Goal: Transaction & Acquisition: Download file/media

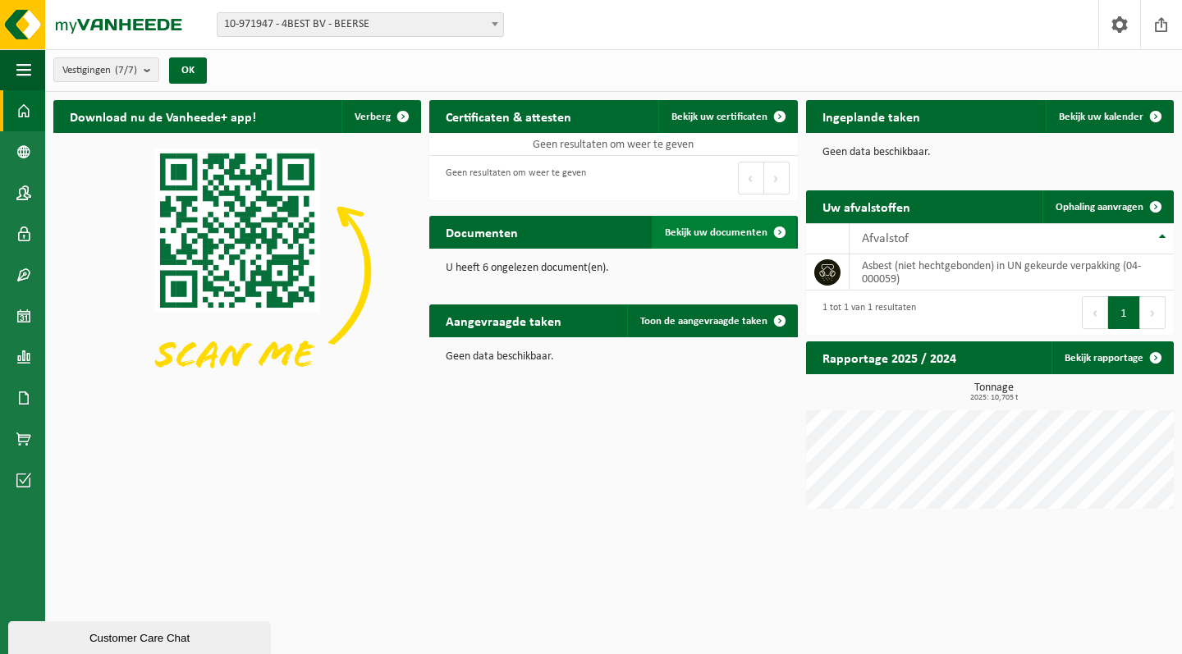
click at [751, 227] on span "Bekijk uw documenten" at bounding box center [716, 232] width 103 height 11
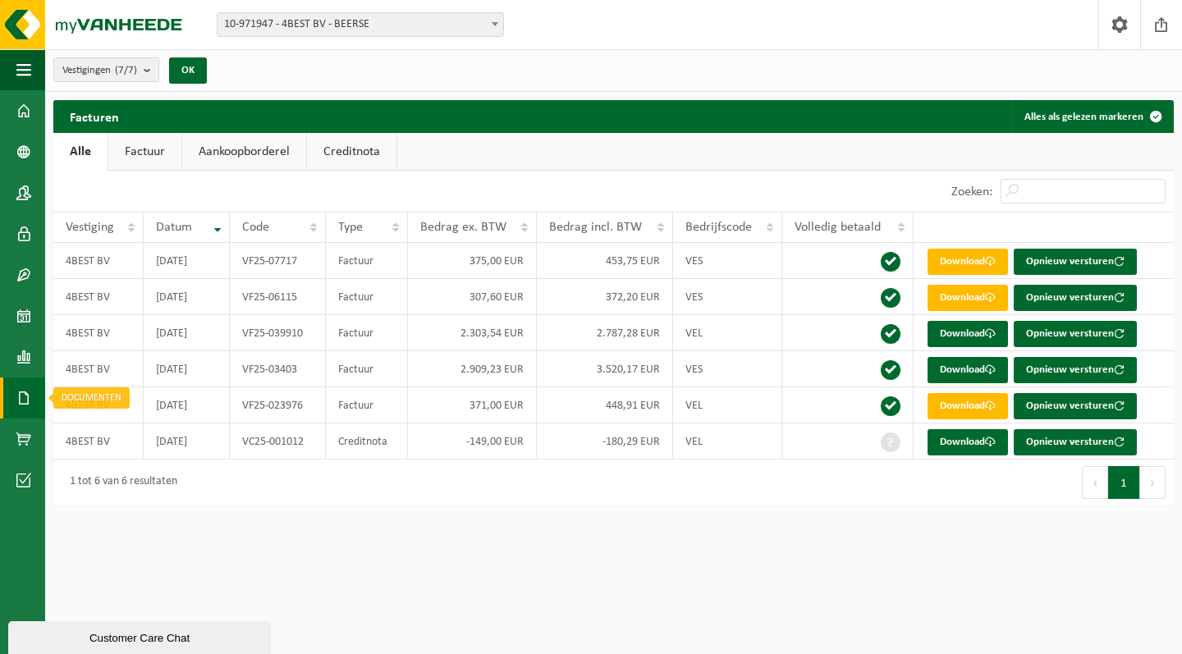
click at [26, 388] on span at bounding box center [23, 398] width 15 height 41
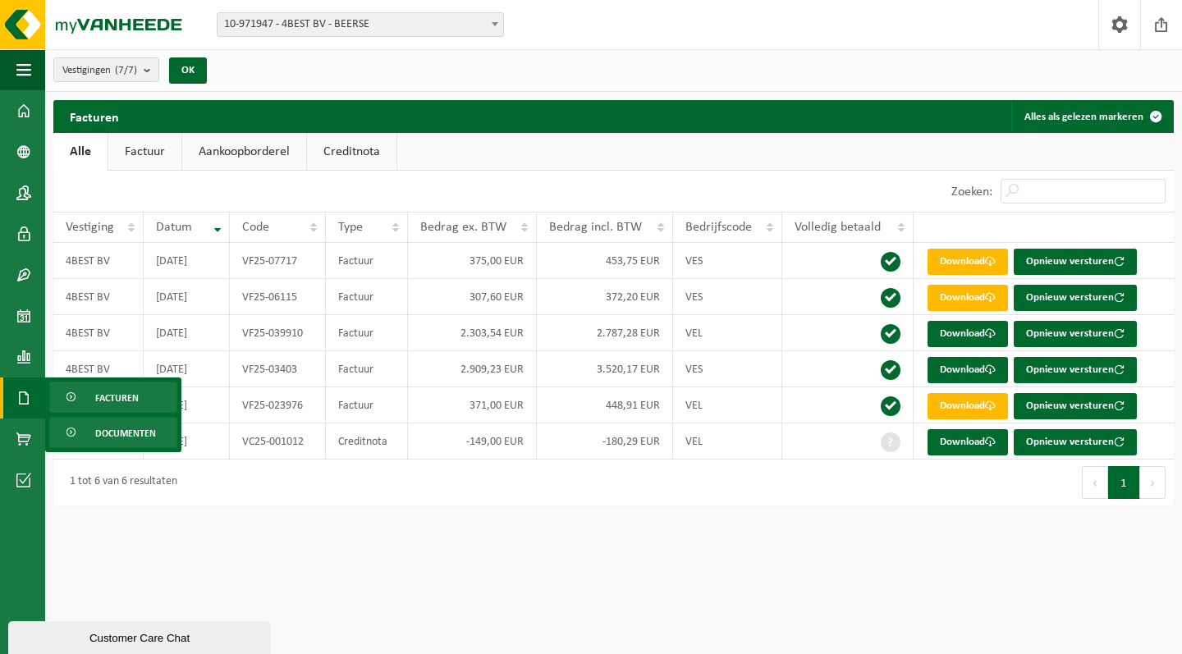
click at [110, 424] on span "Documenten" at bounding box center [125, 433] width 61 height 31
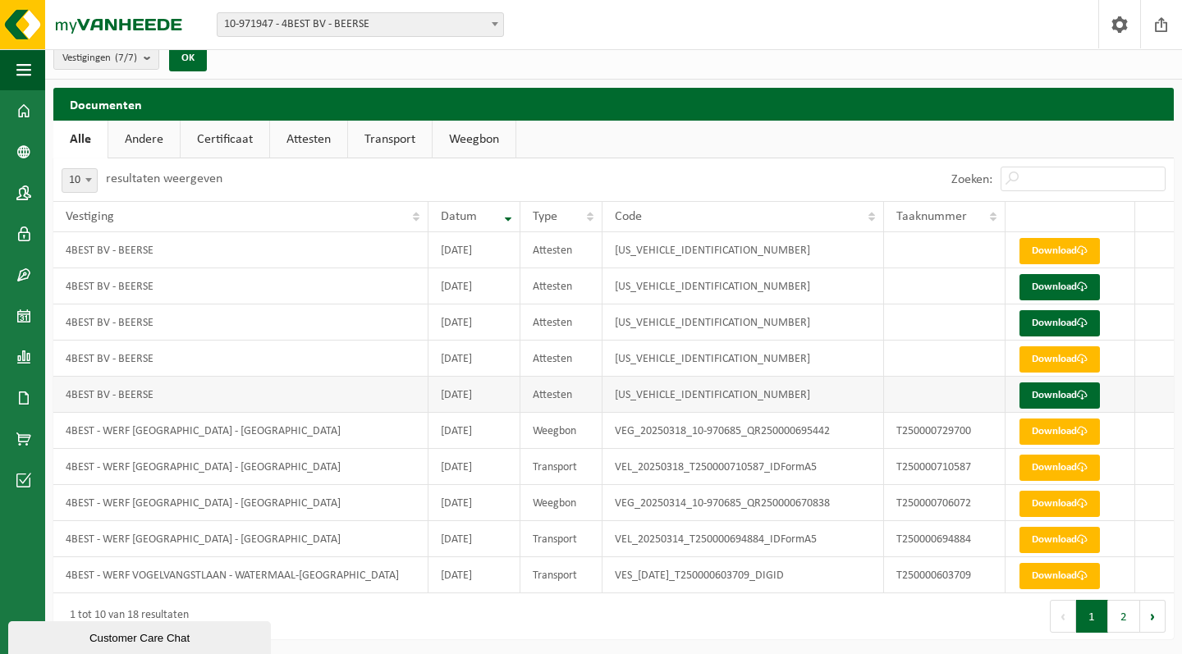
scroll to position [11, 0]
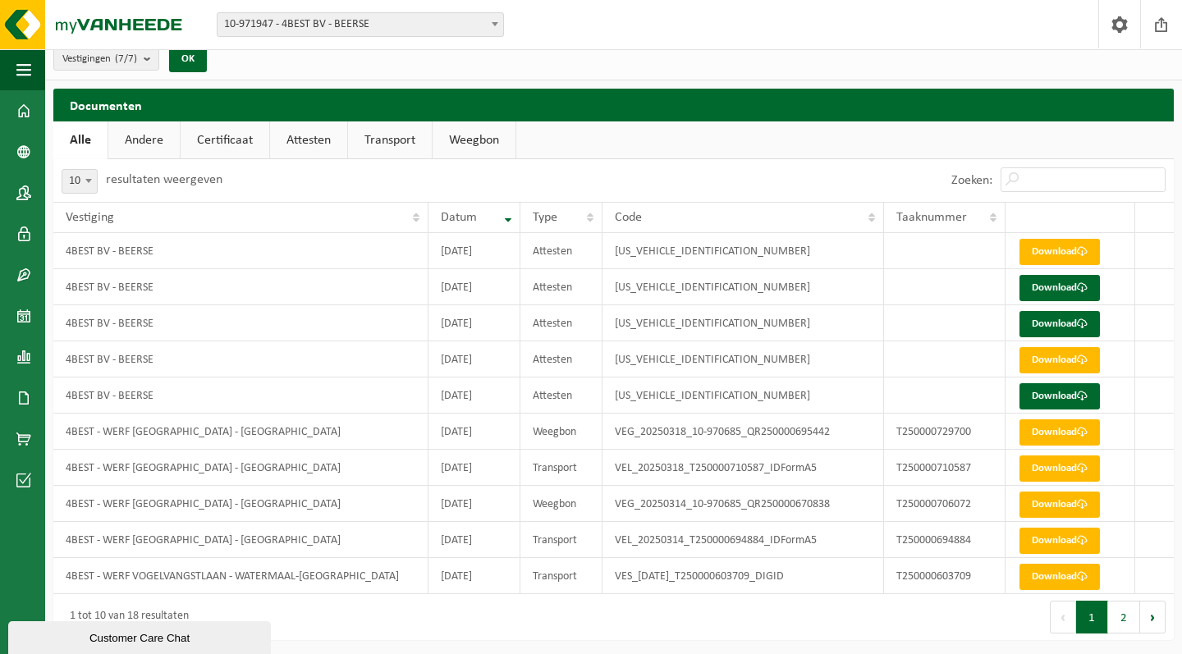
click at [458, 128] on link "Weegbon" at bounding box center [474, 140] width 83 height 38
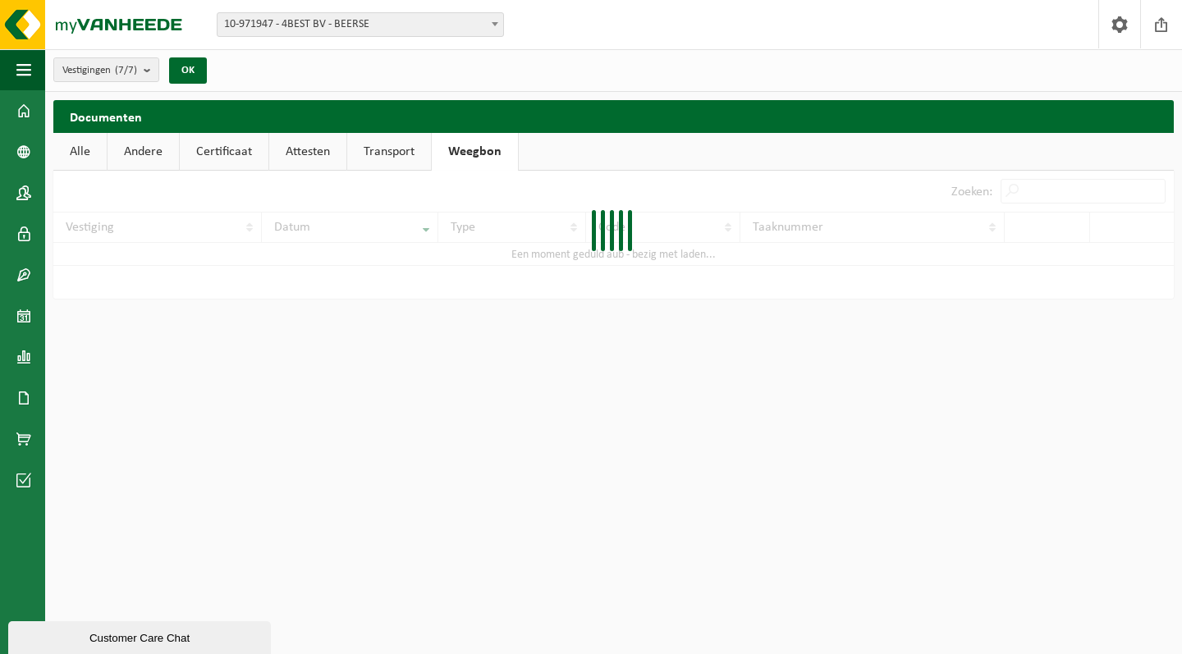
scroll to position [0, 0]
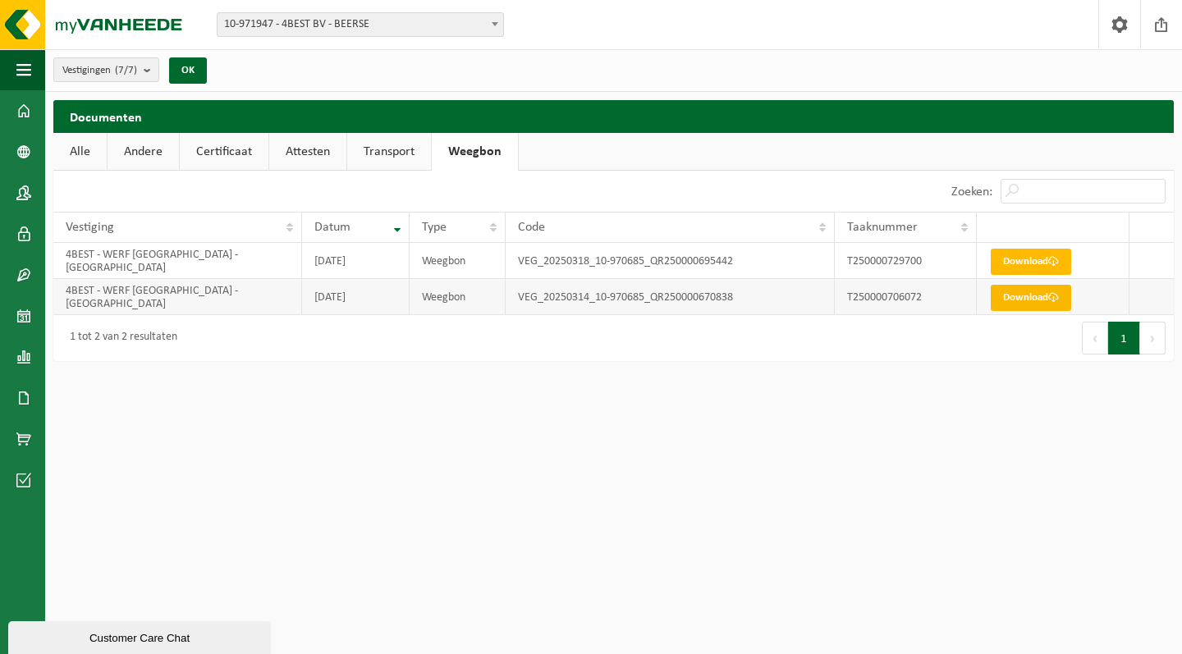
click at [1028, 300] on link "Download" at bounding box center [1031, 298] width 80 height 26
click at [1004, 259] on link "Download" at bounding box center [1031, 262] width 80 height 26
click at [292, 149] on link "Attesten" at bounding box center [307, 152] width 77 height 38
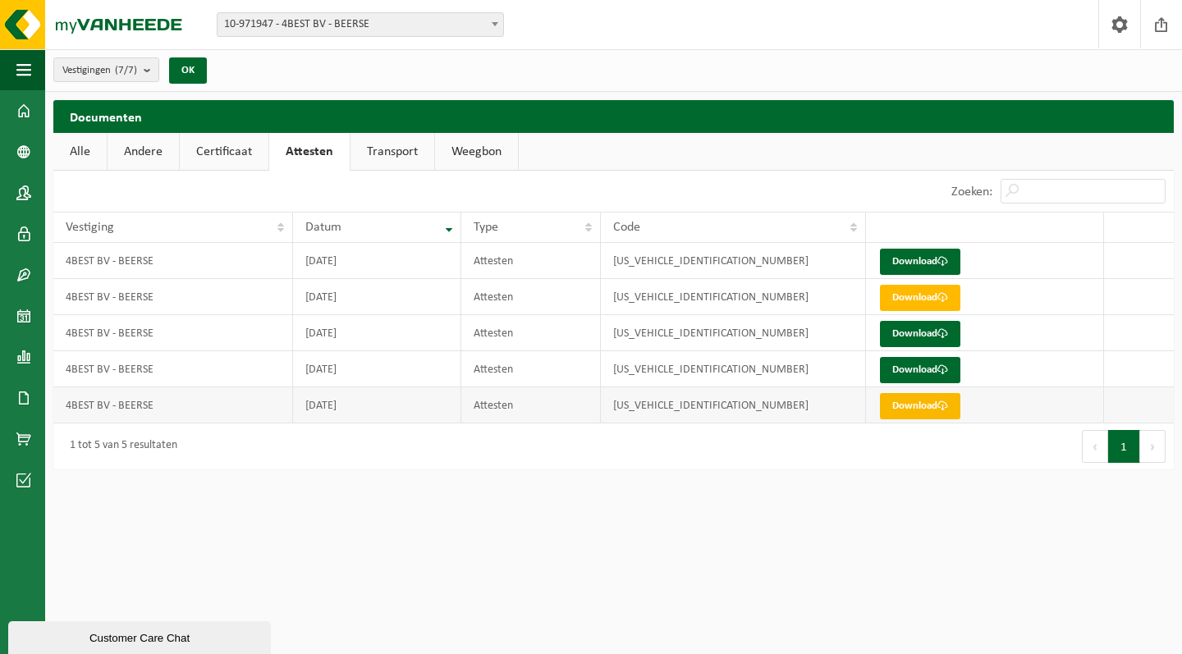
click at [923, 399] on link "Download" at bounding box center [920, 406] width 80 height 26
